Goal: Task Accomplishment & Management: Manage account settings

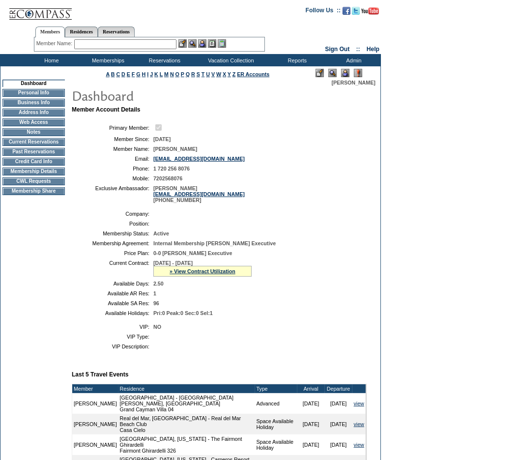
click at [55, 146] on td "Current Reservations" at bounding box center [33, 142] width 62 height 8
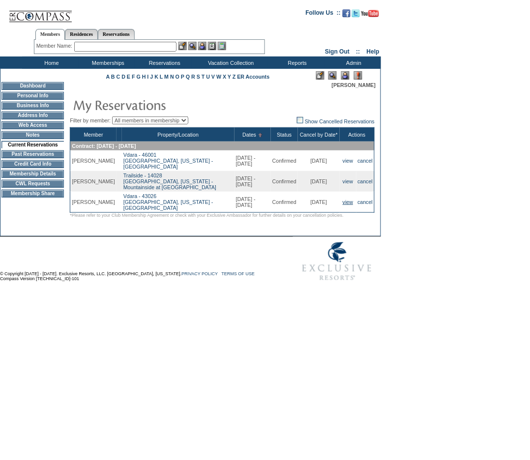
click at [344, 199] on link "view" at bounding box center [348, 202] width 10 height 6
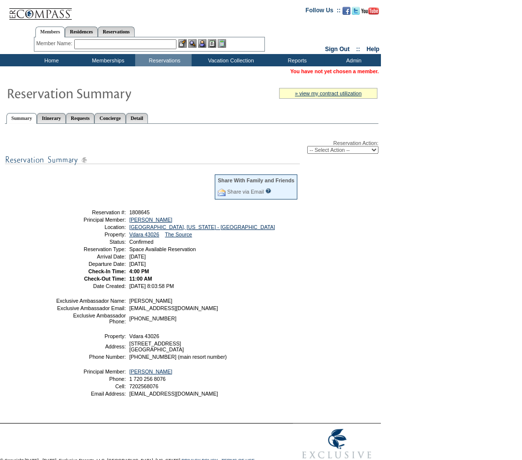
scroll to position [42, 0]
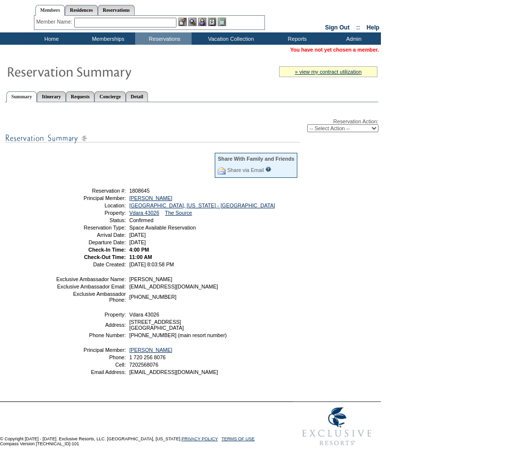
click at [347, 124] on select "-- Select Action -- Modify Reservation Dates Modify Reservation Cost Modify Occ…" at bounding box center [342, 128] width 71 height 8
select select "ChangeOccupancy"
click at [307, 124] on select "-- Select Action -- Modify Reservation Dates Modify Reservation Cost Modify Occ…" at bounding box center [342, 128] width 71 height 8
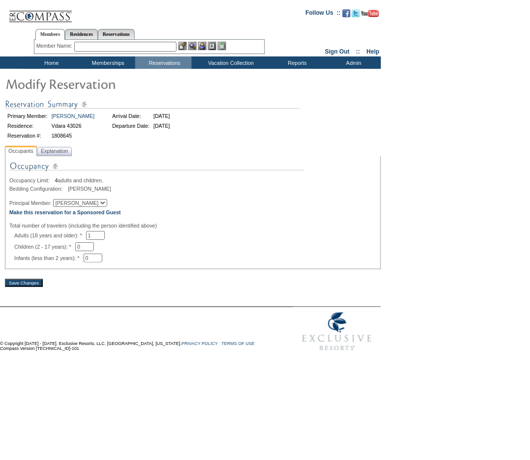
click at [78, 205] on select "[PERSON_NAME]" at bounding box center [80, 203] width 54 height 8
click at [165, 200] on div "Principal Member: Bill Bell" at bounding box center [192, 203] width 367 height 8
click at [113, 212] on b "Make this reservation for a Sponsored Guest" at bounding box center [65, 213] width 112 height 6
